Goal: Check status: Check status

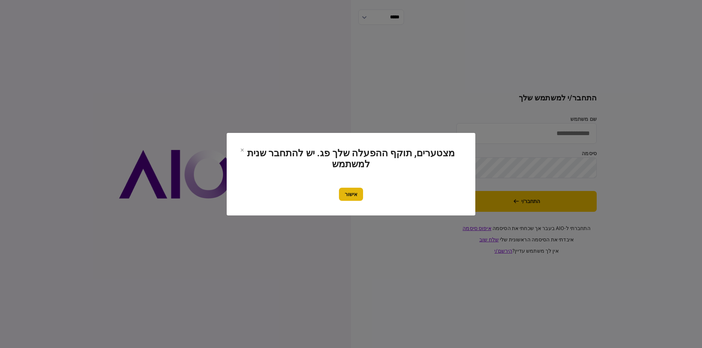
type input "**********"
click at [353, 190] on button "אישור" at bounding box center [351, 194] width 24 height 13
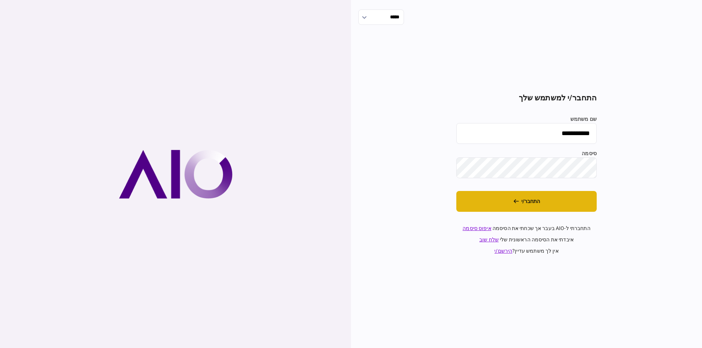
click at [559, 197] on button "התחבר/י" at bounding box center [526, 201] width 140 height 21
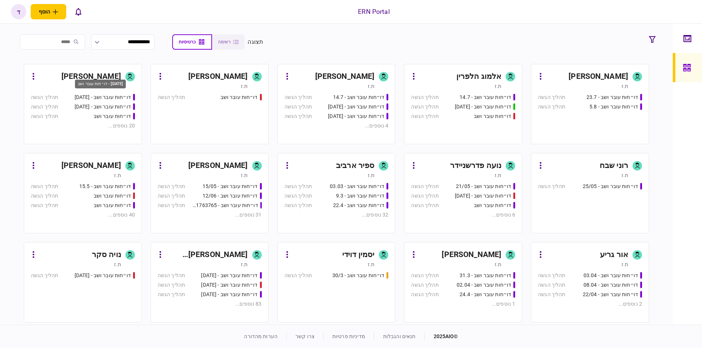
click at [79, 85] on div "דו״חות עובר ושב - 25.06.25" at bounding box center [100, 84] width 51 height 9
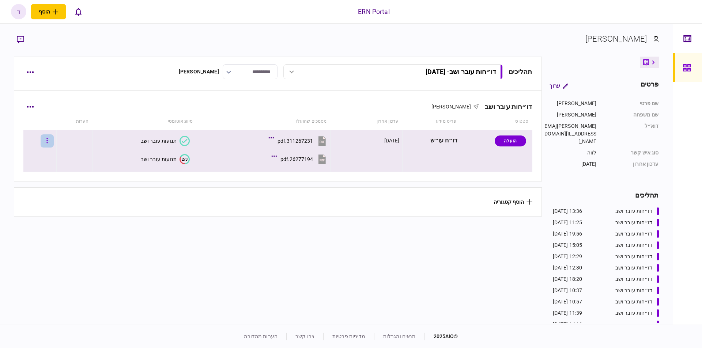
click at [48, 140] on icon "button" at bounding box center [46, 140] width 1 height 7
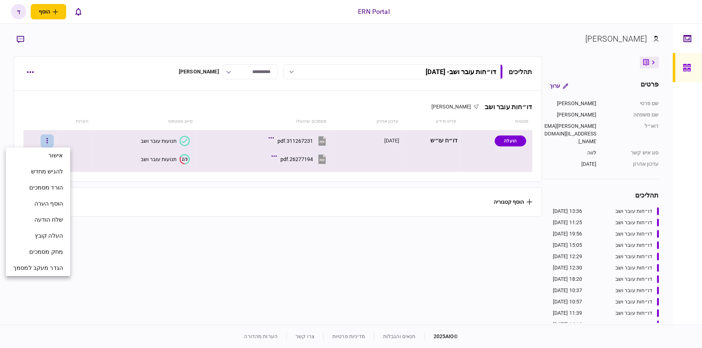
drag, startPoint x: 114, startPoint y: 273, endPoint x: 96, endPoint y: 236, distance: 41.0
click at [115, 272] on div at bounding box center [351, 174] width 702 height 348
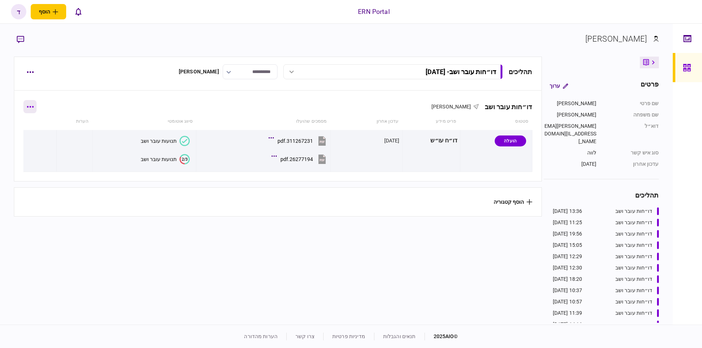
click at [29, 106] on button "button" at bounding box center [29, 106] width 13 height 13
click at [97, 248] on div at bounding box center [351, 174] width 702 height 348
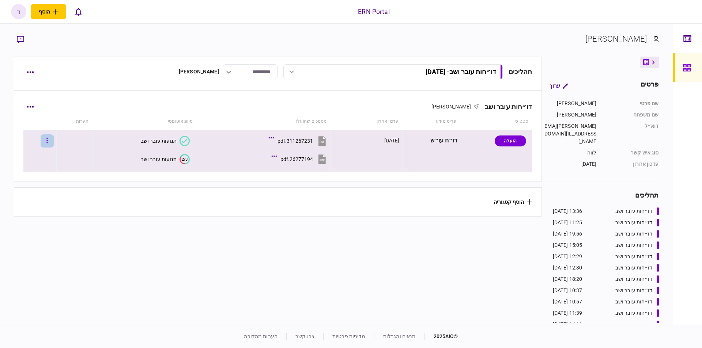
click at [54, 142] on button "button" at bounding box center [47, 141] width 13 height 13
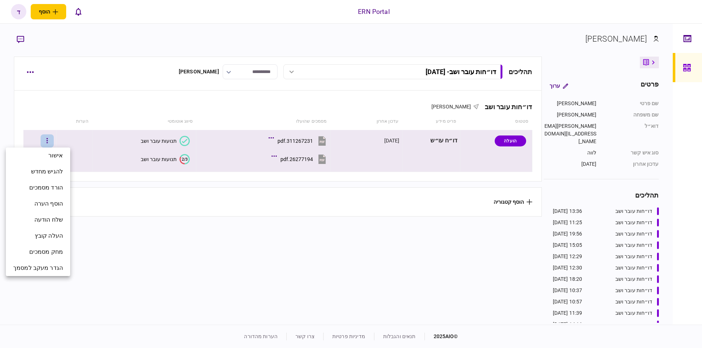
click at [197, 238] on div at bounding box center [351, 174] width 702 height 348
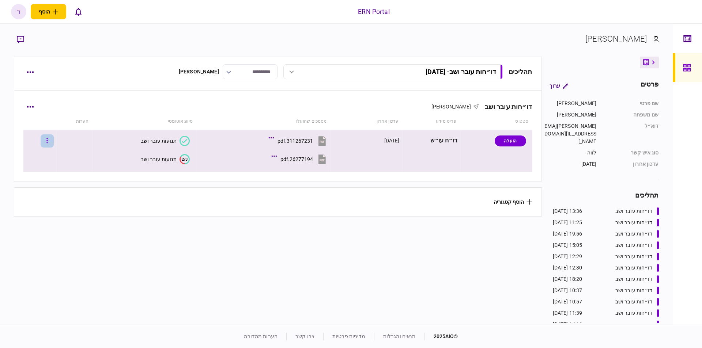
click at [50, 138] on button "button" at bounding box center [47, 141] width 13 height 13
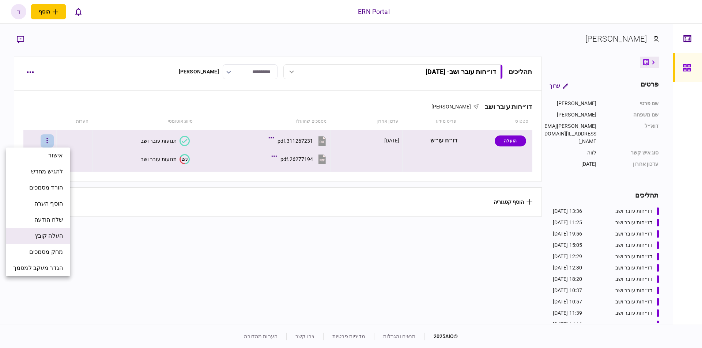
click at [55, 232] on span "העלה קובץ" at bounding box center [49, 236] width 28 height 9
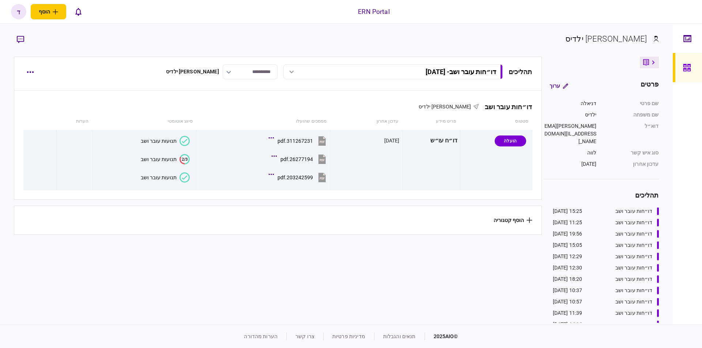
click at [152, 179] on div "תנועות עובר ושב" at bounding box center [159, 178] width 36 height 6
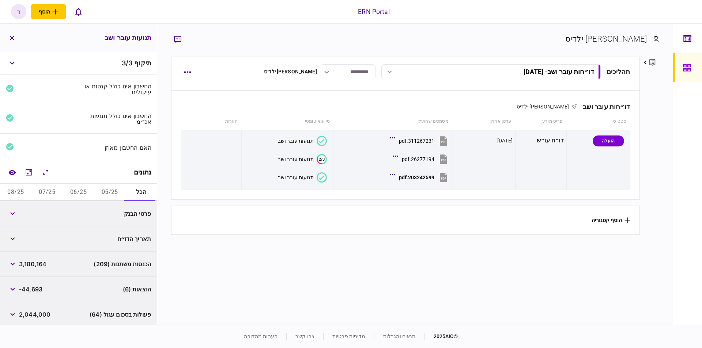
click at [109, 189] on button "05/25" at bounding box center [109, 193] width 31 height 18
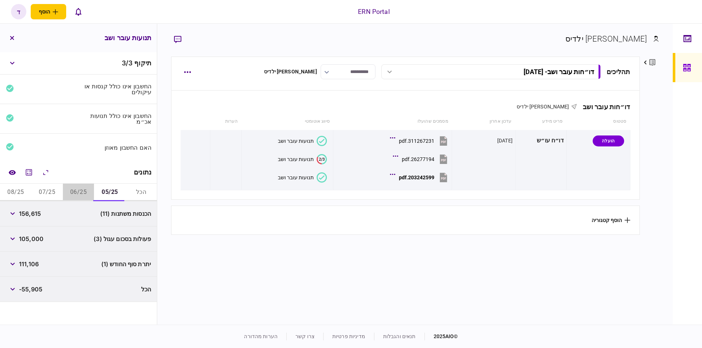
click at [64, 189] on button "06/25" at bounding box center [78, 193] width 31 height 18
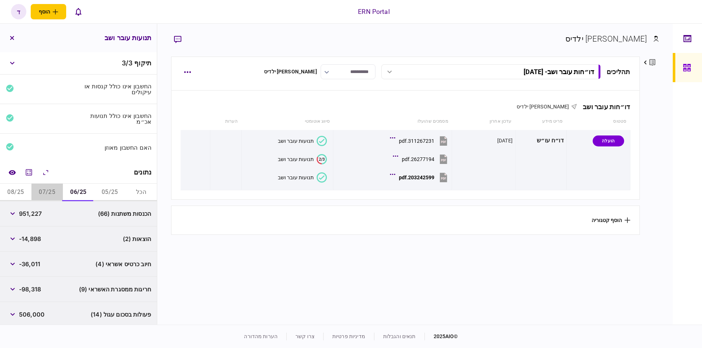
click at [48, 191] on button "07/25" at bounding box center [46, 193] width 31 height 18
click at [76, 194] on button "06/25" at bounding box center [78, 193] width 31 height 18
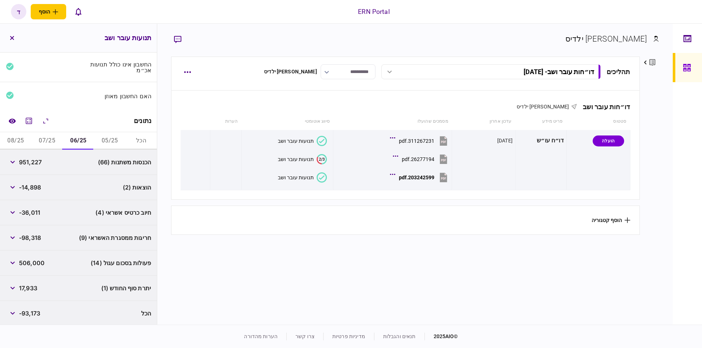
click at [42, 143] on button "07/25" at bounding box center [46, 141] width 31 height 18
click at [22, 137] on button "08/25" at bounding box center [15, 141] width 31 height 18
click at [140, 279] on div "יתרת סוף החודש (1) 69,765" at bounding box center [78, 288] width 157 height 25
click at [98, 276] on div "יתרת סוף החודש (1) 69,765" at bounding box center [78, 288] width 157 height 25
